Goal: Task Accomplishment & Management: Manage account settings

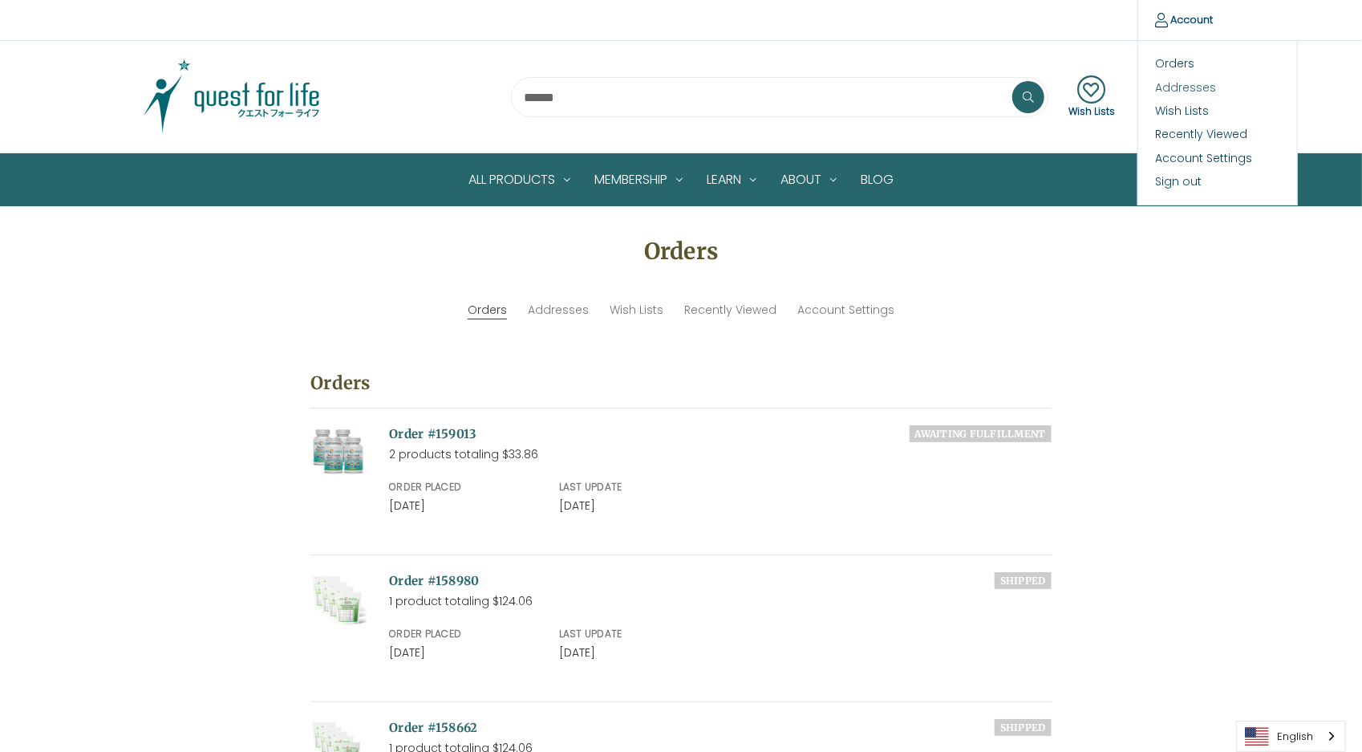
click at [1177, 87] on link "Addresses" at bounding box center [1217, 86] width 159 height 23
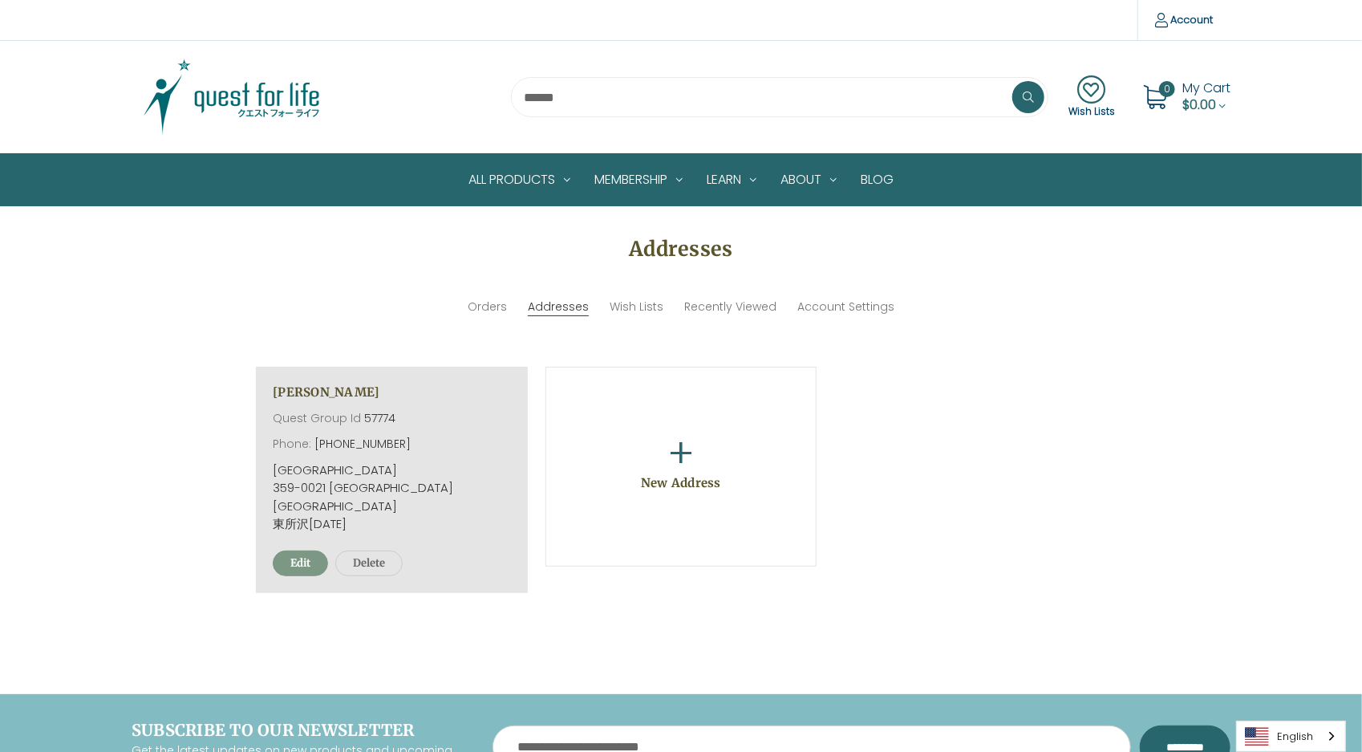
click at [301, 550] on link "Edit" at bounding box center [300, 563] width 55 height 26
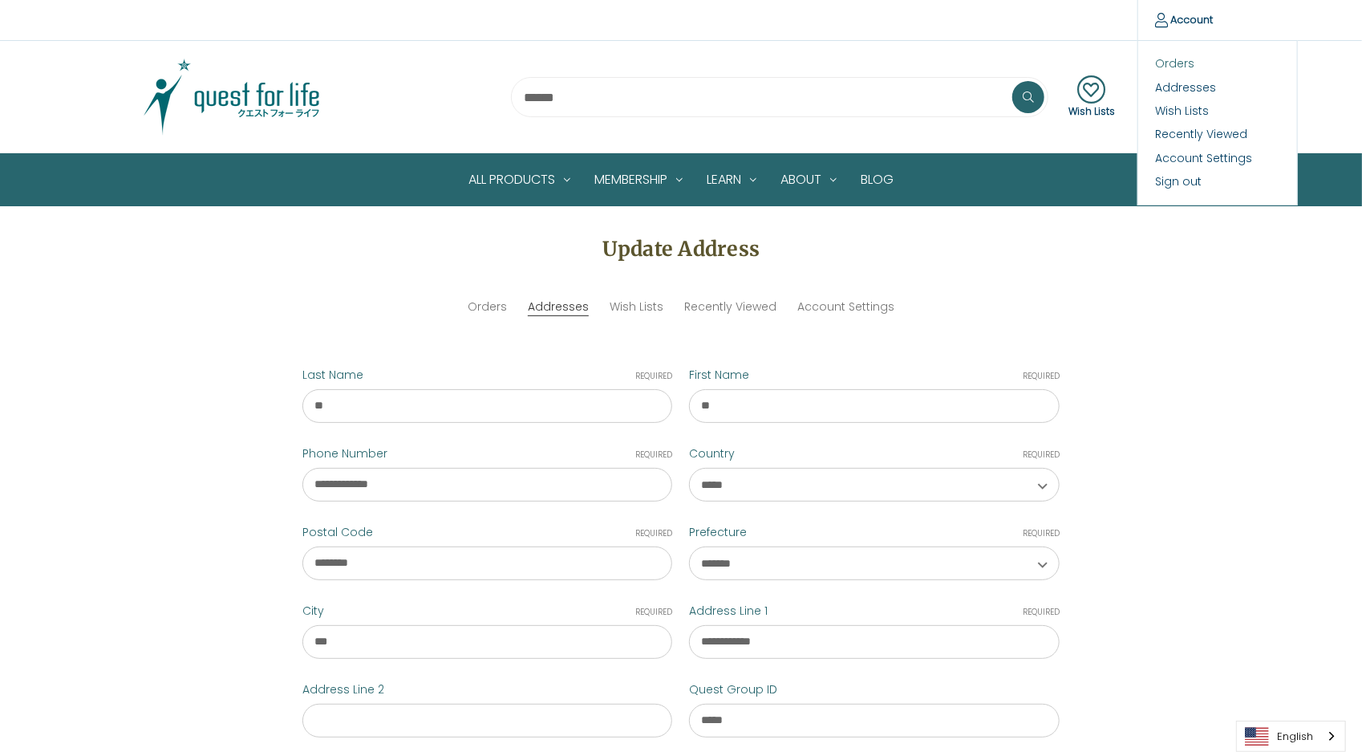
click at [1172, 61] on link "Orders" at bounding box center [1217, 63] width 159 height 23
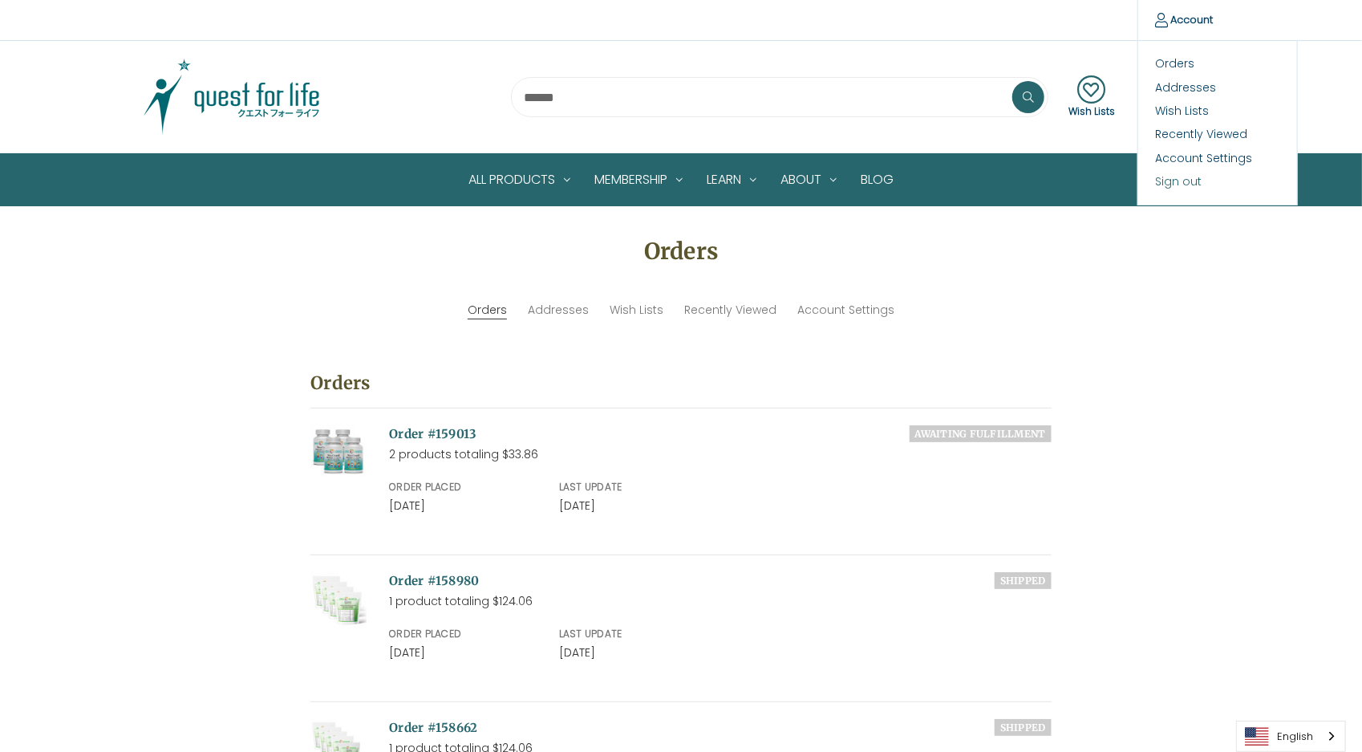
click at [1178, 180] on link "Sign out" at bounding box center [1217, 181] width 159 height 23
